Goal: Navigation & Orientation: Find specific page/section

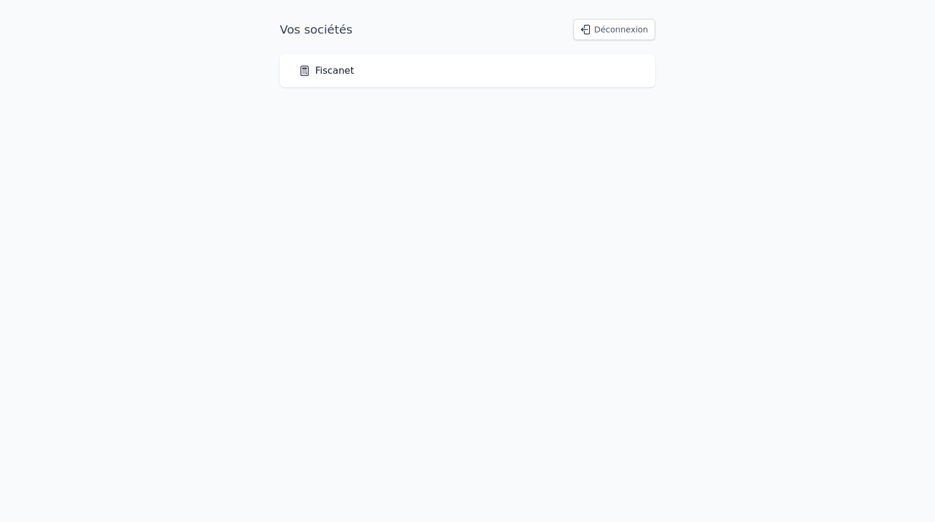
click at [331, 70] on link "Fiscanet" at bounding box center [326, 71] width 55 height 14
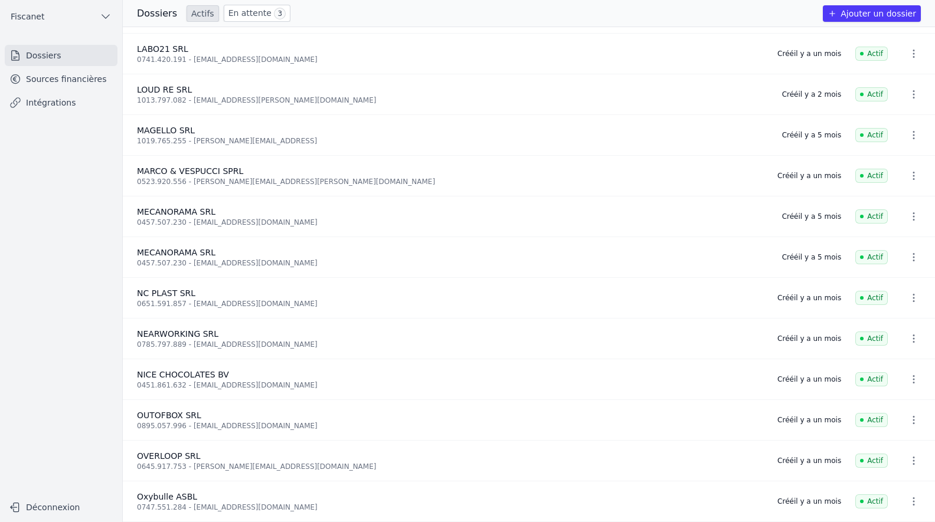
scroll to position [826, 0]
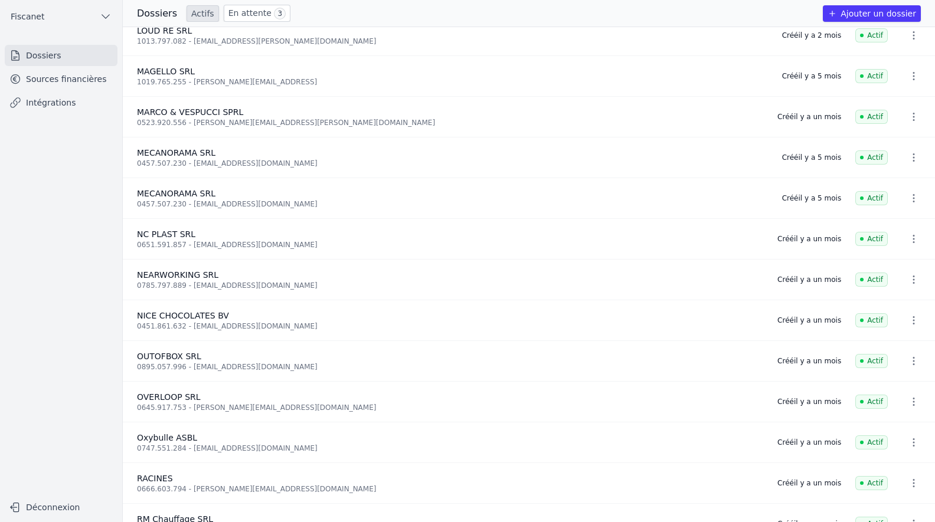
click at [36, 74] on link "Sources financières" at bounding box center [61, 78] width 113 height 21
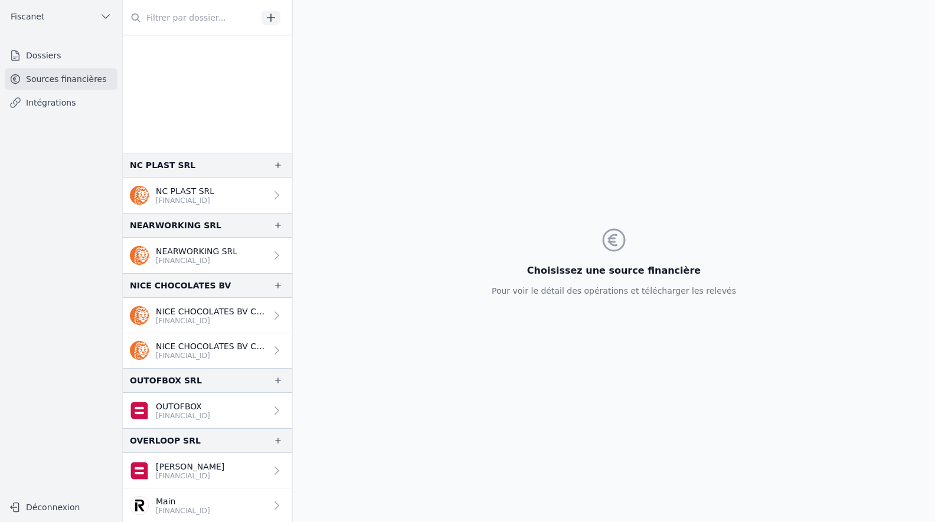
scroll to position [1712, 0]
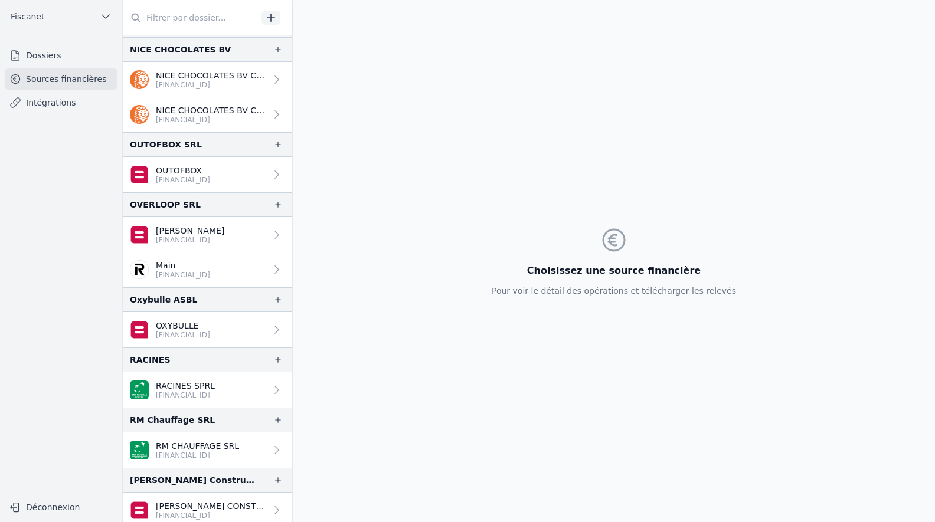
click at [187, 269] on p "Main" at bounding box center [183, 266] width 54 height 12
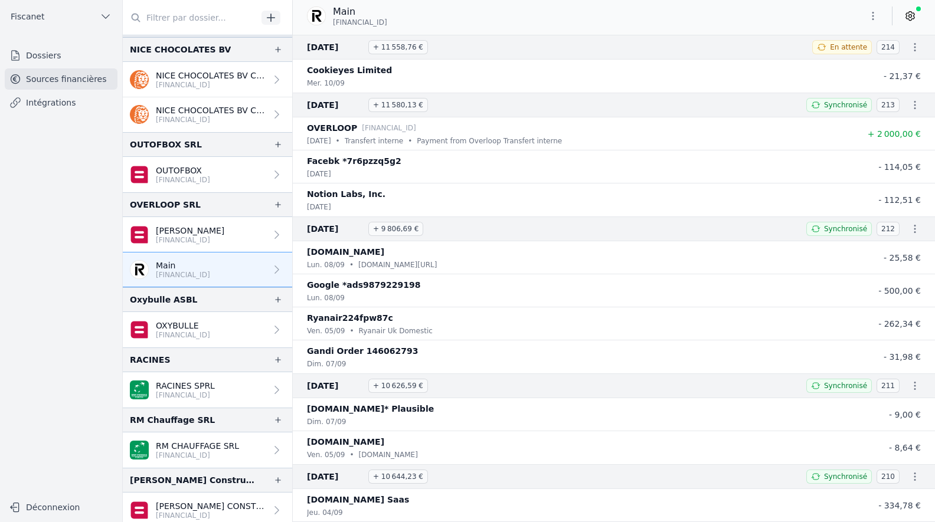
drag, startPoint x: 420, startPoint y: 22, endPoint x: 331, endPoint y: 22, distance: 89.1
click at [331, 22] on div "Main [FINANCIAL_ID]" at bounding box center [352, 16] width 90 height 22
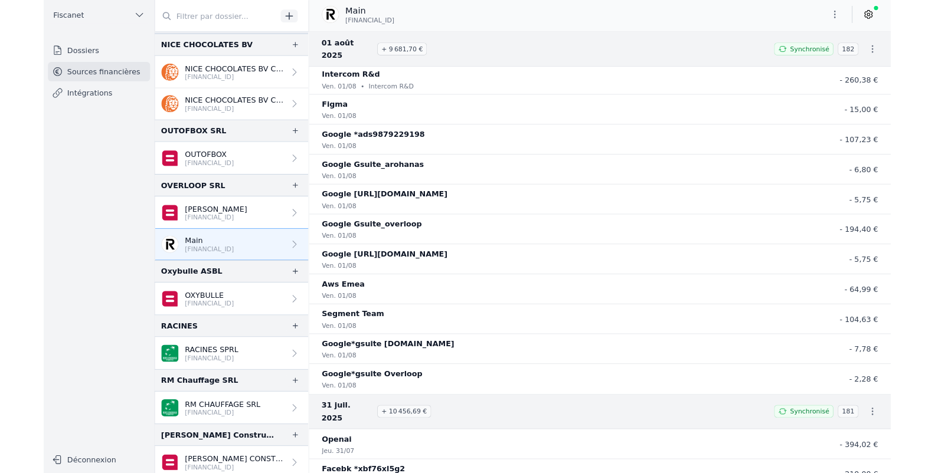
scroll to position [3837, 0]
